Goal: Transaction & Acquisition: Subscribe to service/newsletter

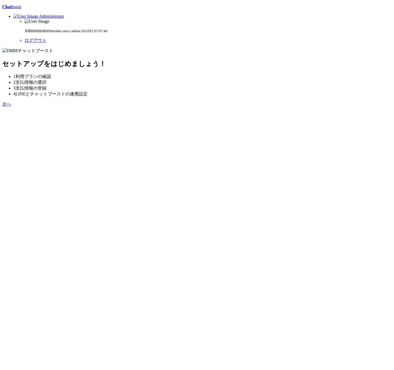
click at [353, 107] on div "Chat boost Administrator Administrator Member since admin [DATE] 07:07:40 ログアウト…" at bounding box center [197, 55] width 390 height 103
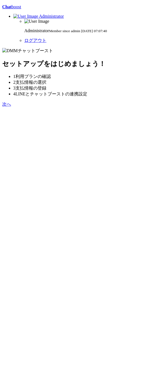
click at [132, 83] on section "セットアップをはじめましょう！ 1 利用プランの確認 2 支払情報の選択 3 支払情報の登録 4 LINEとチャットブーストの連携設定 次へ" at bounding box center [79, 77] width 154 height 59
click at [11, 106] on link "次へ" at bounding box center [6, 104] width 9 height 5
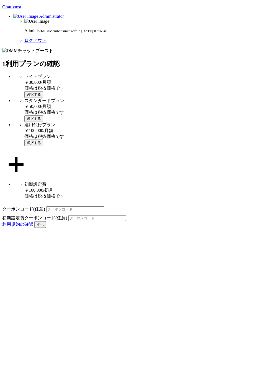
click at [46, 228] on button "次へ" at bounding box center [40, 224] width 12 height 7
drag, startPoint x: 206, startPoint y: 122, endPoint x: 183, endPoint y: 121, distance: 23.3
click at [158, 150] on div "＋" at bounding box center [135, 163] width 266 height 27
click at [43, 115] on button "選択する" at bounding box center [33, 118] width 19 height 7
click at [46, 228] on button "次へ" at bounding box center [40, 224] width 12 height 7
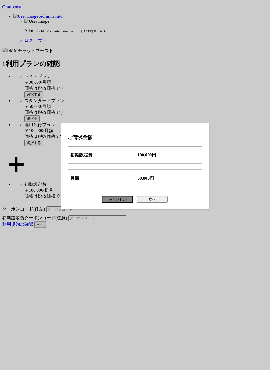
click at [148, 201] on button "次へ" at bounding box center [152, 199] width 30 height 7
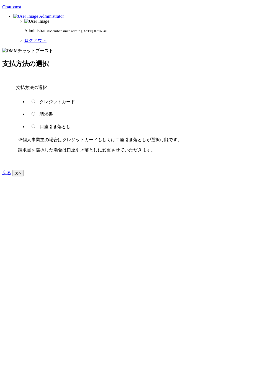
click at [167, 176] on div "Chat boost Administrator Administrator Member since admin 2020-03-12 07:07:40 ロ…" at bounding box center [135, 90] width 266 height 172
click at [135, 176] on div "Chat boost Administrator Administrator Member since admin 2020-03-12 07:07:40 ロ…" at bounding box center [135, 90] width 266 height 172
click at [130, 173] on div "Chat boost Administrator Administrator Member since admin 2020-03-12 07:07:40 ロ…" at bounding box center [135, 90] width 266 height 172
click at [67, 99] on label "クレジットカード" at bounding box center [51, 101] width 48 height 5
click at [35, 99] on input "クレジットカード" at bounding box center [34, 101] width 4 height 4
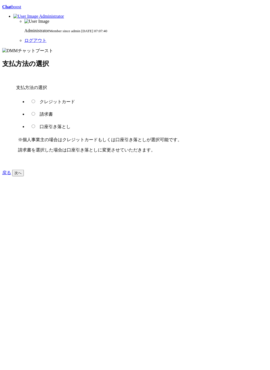
radio input "true"
click at [89, 164] on section "支払方法の選択 支払方法の選択 クレジットカード 請求書 口座引き落とし ※個人事業主の場合はクレジットカードもしくは口座引き落としが選択可能です。 請求書を…" at bounding box center [135, 112] width 266 height 128
click at [24, 170] on button "次へ" at bounding box center [18, 173] width 12 height 7
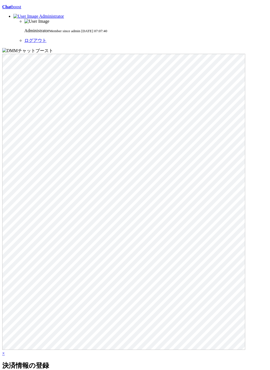
click at [101, 165] on div "Chat boost Administrator Administrator Member since admin 2020-03-12 07:07:40 ロ…" at bounding box center [135, 222] width 266 height 436
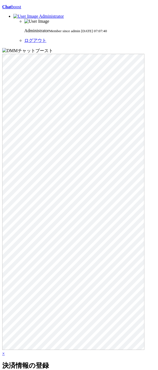
click at [75, 207] on div "Chat boost Administrator Administrator Member since admin 2020-03-12 07:07:40 ロ…" at bounding box center [79, 222] width 154 height 436
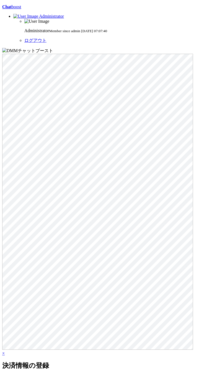
click at [141, 178] on div "Chat boost Administrator Administrator Member since admin 2020-03-12 07:07:40 ロ…" at bounding box center [106, 222] width 208 height 436
click at [111, 182] on div "Chat boost Administrator Administrator Member since admin 2020-03-12 07:07:40 ロ…" at bounding box center [106, 222] width 208 height 436
click at [140, 158] on div "Chat boost Administrator Administrator Member since admin 2020-03-12 07:07:40 ロ…" at bounding box center [106, 222] width 208 height 436
click at [61, 196] on div "Chat boost Administrator Administrator Member since admin 2020-03-12 07:07:40 ロ…" at bounding box center [106, 222] width 208 height 436
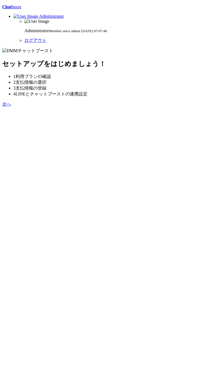
click at [11, 106] on link "次へ" at bounding box center [6, 104] width 9 height 5
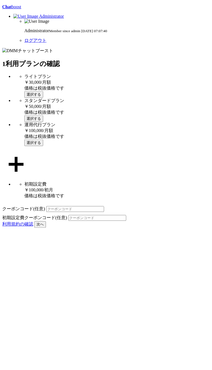
click at [43, 115] on button "選択する" at bounding box center [33, 118] width 19 height 7
click at [46, 228] on button "次へ" at bounding box center [40, 224] width 12 height 7
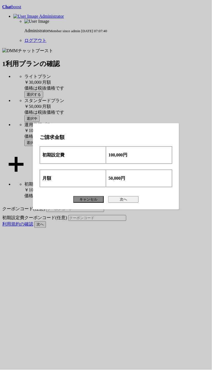
click at [203, 152] on div "ご請求金額 初期設定費 100,000円 月額 50,000円 キャンセル 次へ" at bounding box center [106, 185] width 212 height 370
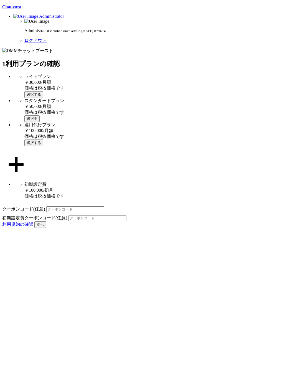
drag, startPoint x: 283, startPoint y: 185, endPoint x: 281, endPoint y: 194, distance: 10.3
click at [212, 186] on div "Chat boost Administrator Administrator Member since admin 2020-03-12 07:07:40 ロ…" at bounding box center [153, 115] width 303 height 223
click at [46, 228] on button "次へ" at bounding box center [40, 224] width 12 height 7
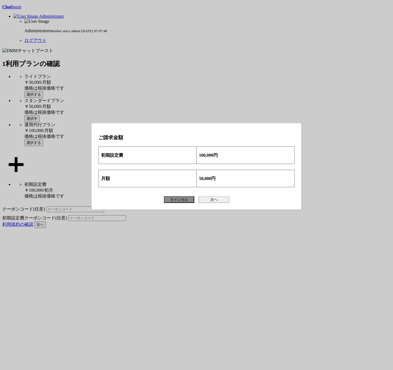
click at [212, 89] on div "ご請求金額 初期設定費 100,000円 月額 50,000円 キャンセル 次へ" at bounding box center [196, 185] width 393 height 370
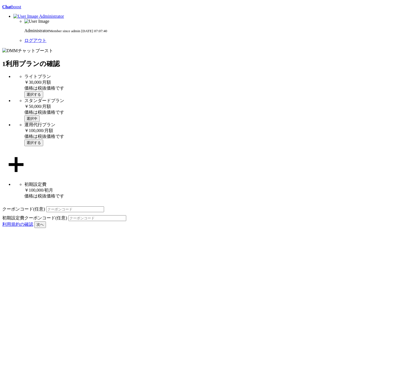
click at [32, 4] on p "Chat boost" at bounding box center [196, 6] width 389 height 5
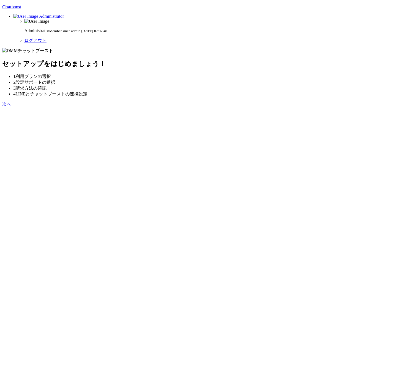
click at [191, 107] on div "Chat boost Administrator Administrator Member since admin [DATE] 07:07:40 ログアウト…" at bounding box center [196, 55] width 389 height 103
click at [166, 107] on div "Chat boost Administrator Administrator Member since admin [DATE] 07:07:40 ログアウト…" at bounding box center [196, 55] width 389 height 103
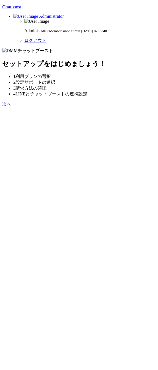
click at [116, 107] on div "Chat boost Administrator Administrator Member since admin 2020-03-12 07:07:40 ロ…" at bounding box center [79, 55] width 154 height 103
click at [11, 106] on link "次へ" at bounding box center [6, 104] width 9 height 5
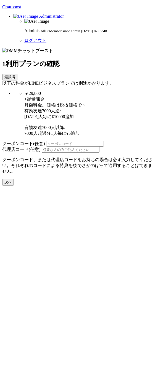
click at [96, 185] on div "Chat boost Administrator Administrator Member since admin [DATE] 07:07:40 ログアウト…" at bounding box center [79, 94] width 154 height 181
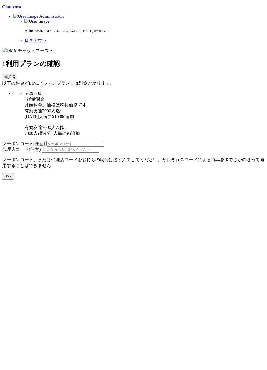
click at [158, 154] on form "選択済 以下の料金がLINEビジネスプランでは別途かかります。 ￥29,800 +従量課金 月額料金。価格は税抜価格です 有効友達7000人迄: [DATE]…" at bounding box center [133, 127] width 262 height 106
click at [158, 146] on section "1 利用プランの確認 選択済 以下の料金がLINEビジネスプランでは別途かかります。 ￥29,800 +従量課金 月額料金。価格は税抜価格です 有効友達700…" at bounding box center [133, 114] width 262 height 132
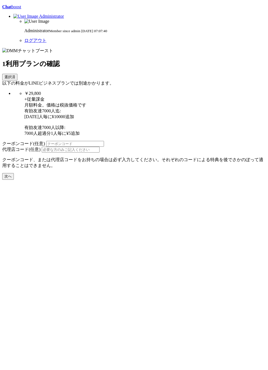
click at [158, 180] on div "Chat boost Administrator Administrator Member since admin 2020-03-12 07:07:40 ロ…" at bounding box center [134, 91] width 264 height 175
drag, startPoint x: 110, startPoint y: 232, endPoint x: 71, endPoint y: 216, distance: 42.2
click at [110, 180] on div "Chat boost Administrator Administrator Member since admin 2020-03-12 07:07:40 ロ…" at bounding box center [134, 91] width 264 height 175
click at [14, 180] on button "次へ" at bounding box center [8, 176] width 12 height 7
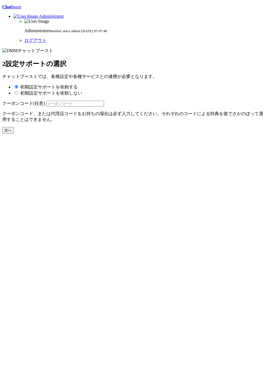
click at [102, 134] on div "Chat boost Administrator Administrator Member since admin [DATE] 07:07:40 ログアウト…" at bounding box center [134, 68] width 264 height 129
click at [106, 134] on div "Chat boost Administrator Administrator Member since admin [DATE] 07:07:40 ログアウト…" at bounding box center [134, 68] width 264 height 129
click at [14, 134] on button "次へ" at bounding box center [8, 130] width 12 height 7
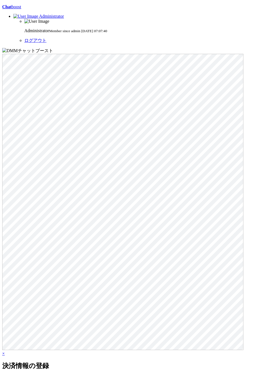
click at [86, 188] on div "Chat boost Administrator Administrator Member since admin [DATE] 07:07:40 ログアウト…" at bounding box center [134, 222] width 264 height 436
click at [136, 227] on div "Chat boost Administrator Administrator Member since admin [DATE] 07:07:40 ログアウト…" at bounding box center [134, 222] width 264 height 436
click at [193, 17] on div "Chat boost Administrator Administrator Member since admin [DATE] 07:07:40 ログアウト…" at bounding box center [134, 222] width 264 height 436
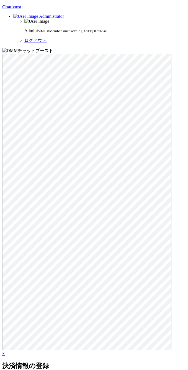
click at [98, 187] on div "Chat boost Administrator Administrator Member since admin [DATE] 07:07:40 ログアウト…" at bounding box center [94, 222] width 184 height 436
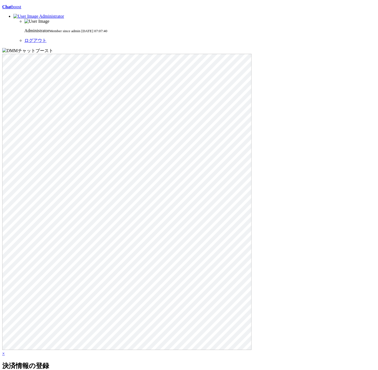
click at [211, 172] on div "Chat boost Administrator Administrator Member since admin [DATE] 07:07:40 ログアウト…" at bounding box center [188, 222] width 373 height 436
